Goal: Book appointment/travel/reservation

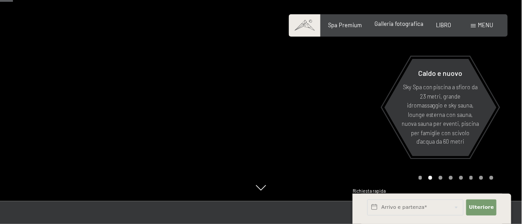
click at [407, 26] on font "Galleria fotografica" at bounding box center [399, 23] width 49 height 7
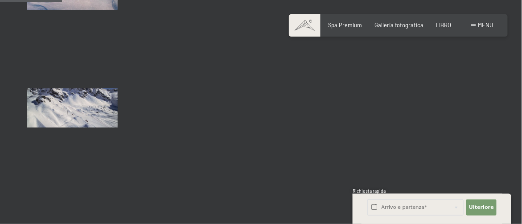
scroll to position [887, 0]
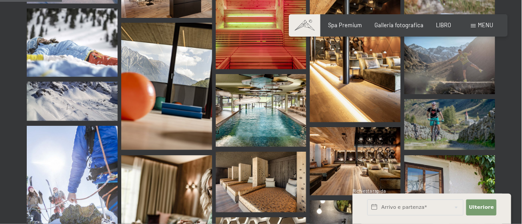
click at [252, 118] on img at bounding box center [261, 110] width 91 height 73
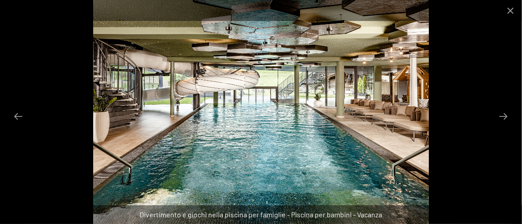
scroll to position [664, 0]
click at [501, 115] on button "Diapositiva successiva" at bounding box center [504, 116] width 19 height 17
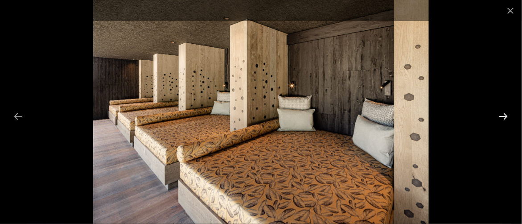
click at [501, 115] on button "Diapositiva successiva" at bounding box center [504, 116] width 19 height 17
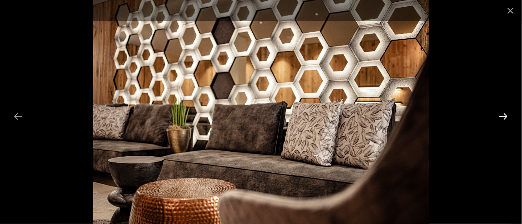
click at [496, 108] on button "Diapositiva successiva" at bounding box center [504, 116] width 19 height 17
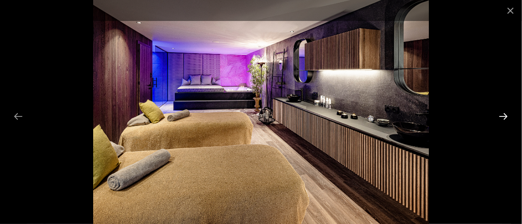
click at [496, 108] on button "Diapositiva successiva" at bounding box center [504, 116] width 19 height 17
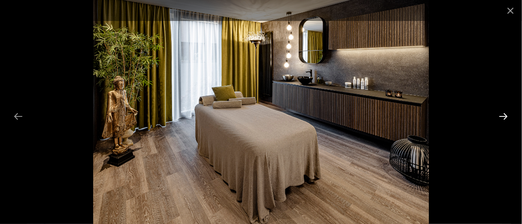
click at [496, 108] on button "Diapositiva successiva" at bounding box center [504, 116] width 19 height 17
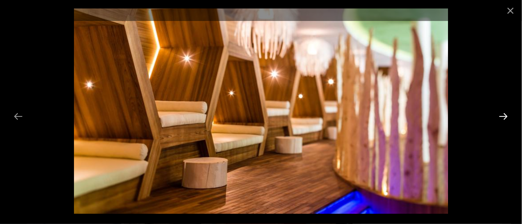
click at [496, 108] on button "Diapositiva successiva" at bounding box center [504, 116] width 19 height 17
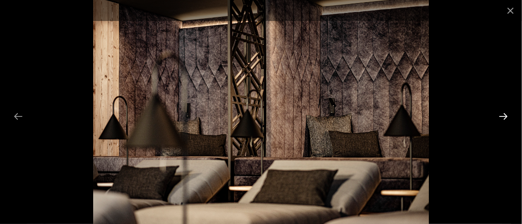
click at [496, 108] on button "Diapositiva successiva" at bounding box center [504, 116] width 19 height 17
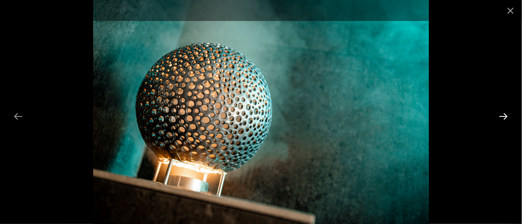
click at [496, 108] on button "Diapositiva successiva" at bounding box center [504, 116] width 19 height 17
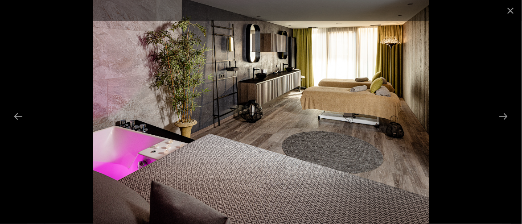
click at [495, 106] on div at bounding box center [261, 112] width 522 height 224
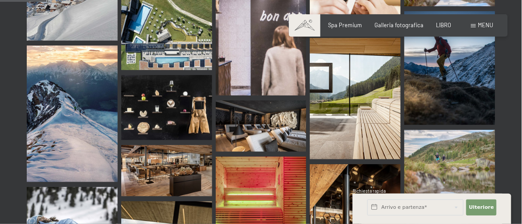
scroll to position [575, 0]
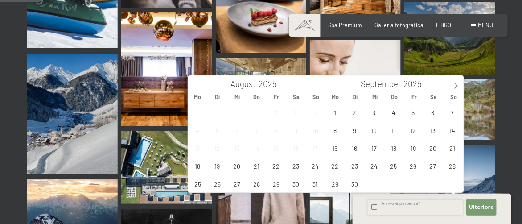
click at [381, 208] on input "text" at bounding box center [416, 207] width 96 height 16
click at [401, 129] on span "11" at bounding box center [393, 129] width 17 height 17
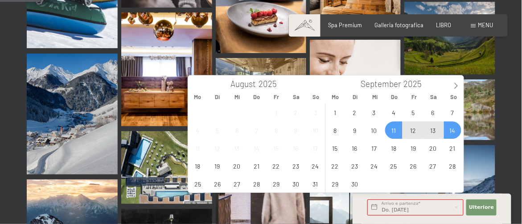
click at [448, 129] on span "14" at bounding box center [452, 129] width 17 height 17
type input "Do. 11.09.2025 - So. 14.09.2025"
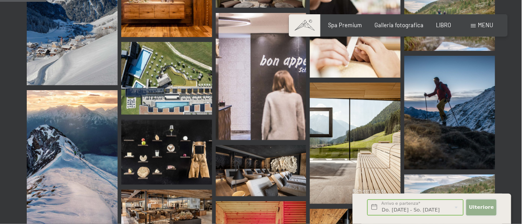
scroll to position [0, 0]
click at [483, 208] on font "Ulteriore" at bounding box center [481, 207] width 25 height 6
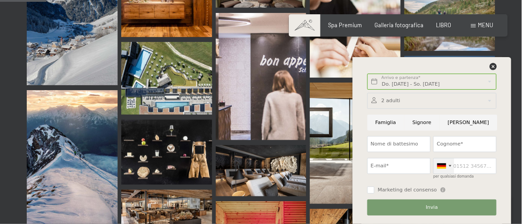
click at [452, 166] on div at bounding box center [444, 165] width 21 height 15
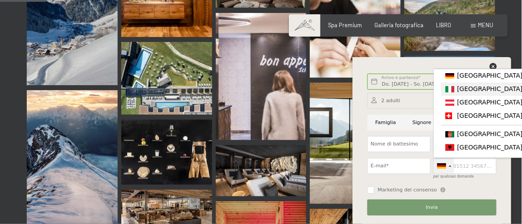
click at [463, 92] on font "[GEOGRAPHIC_DATA]" at bounding box center [491, 88] width 66 height 7
